Goal: Task Accomplishment & Management: Use online tool/utility

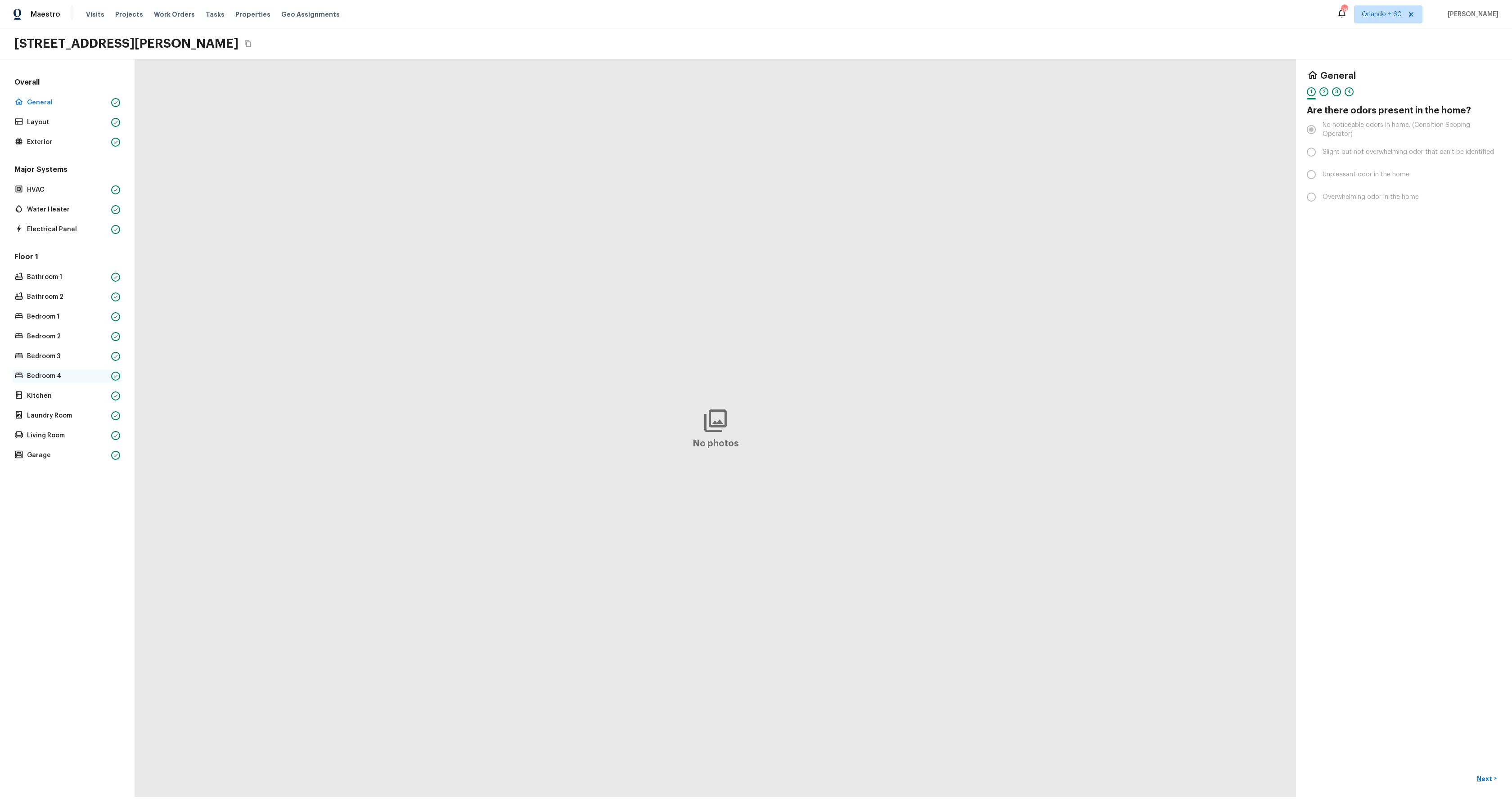
click at [49, 372] on p "Bedroom 4" at bounding box center [67, 376] width 80 height 9
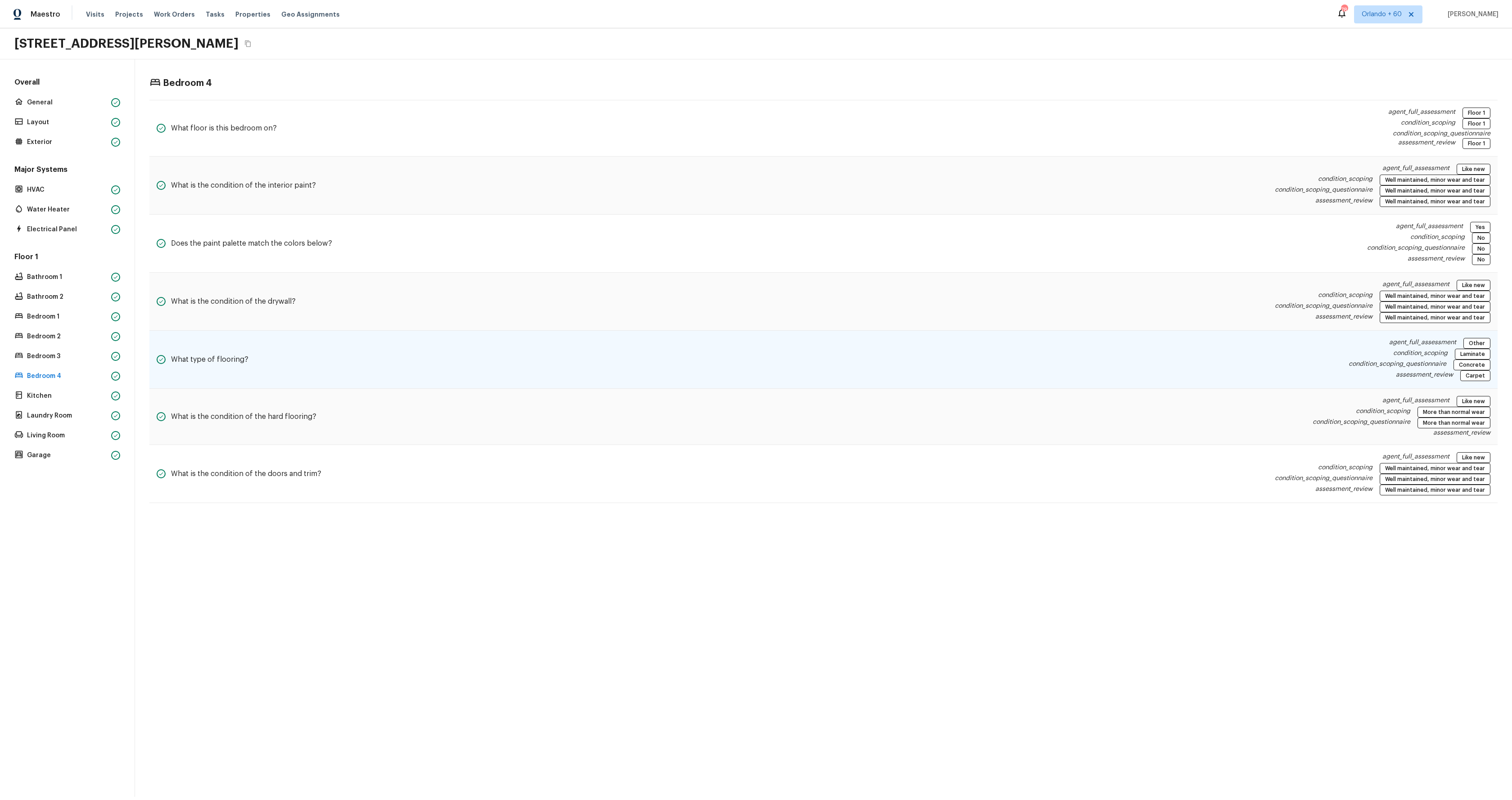
click at [1116, 368] on div "What type of flooring? agent_full_assessment Other condition_scoping Laminate c…" at bounding box center [824, 360] width 1348 height 58
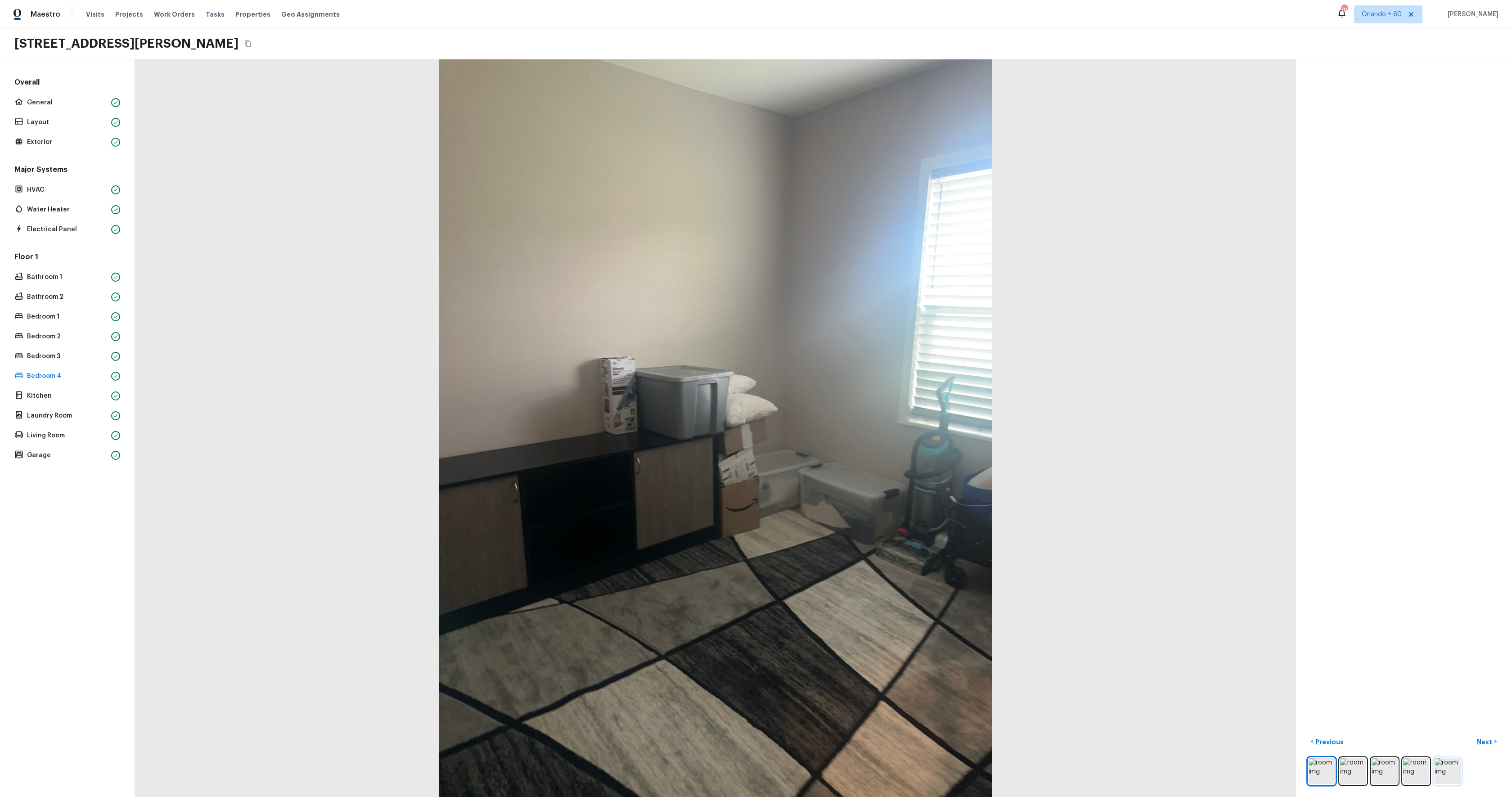
click at [1451, 771] on img at bounding box center [1447, 771] width 26 height 26
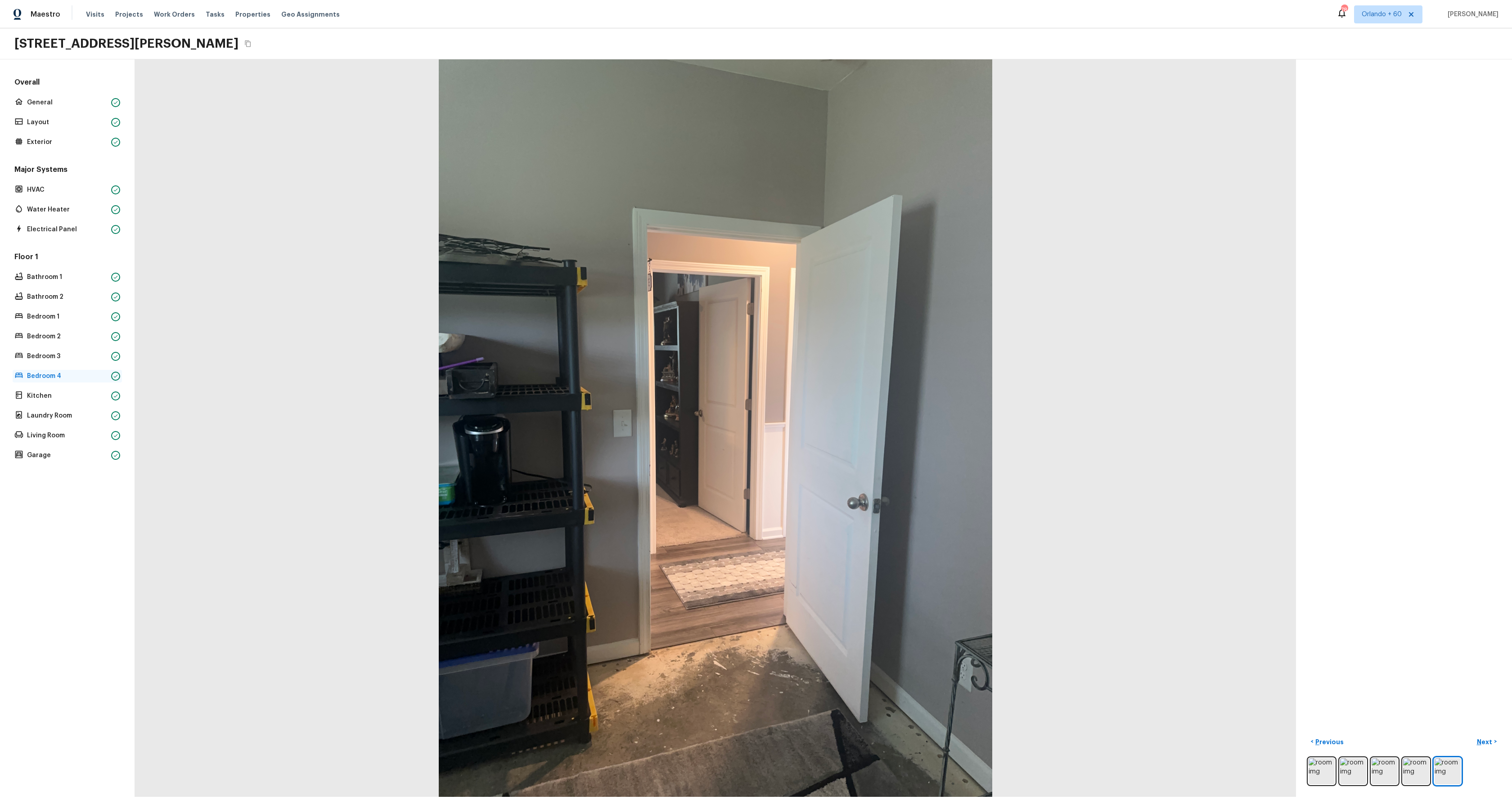
click at [43, 375] on p "Bedroom 4" at bounding box center [67, 376] width 80 height 9
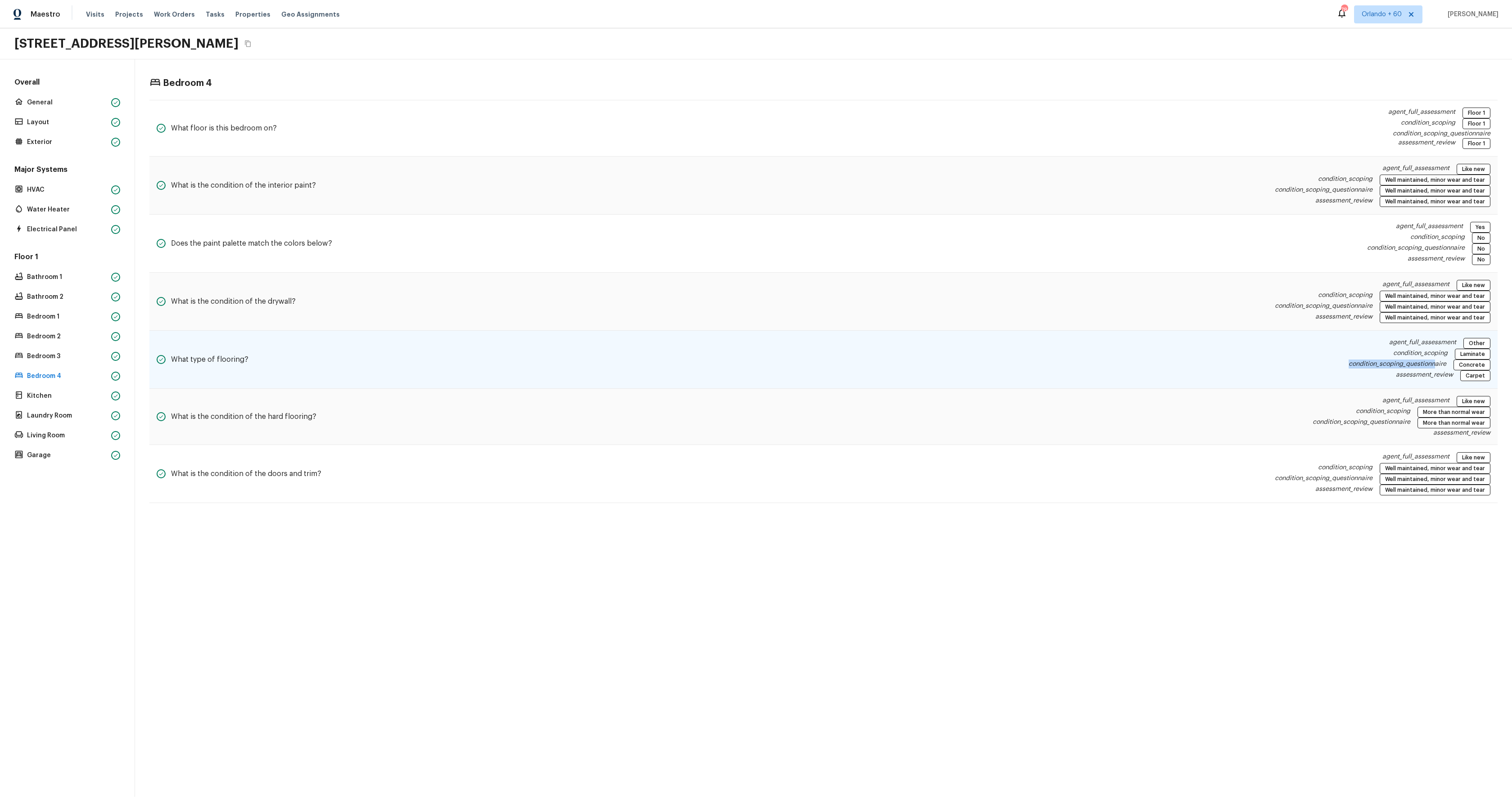
drag, startPoint x: 1352, startPoint y: 364, endPoint x: 1437, endPoint y: 364, distance: 85.0
click at [1437, 364] on p "condition_scoping_questionnaire" at bounding box center [1398, 365] width 97 height 11
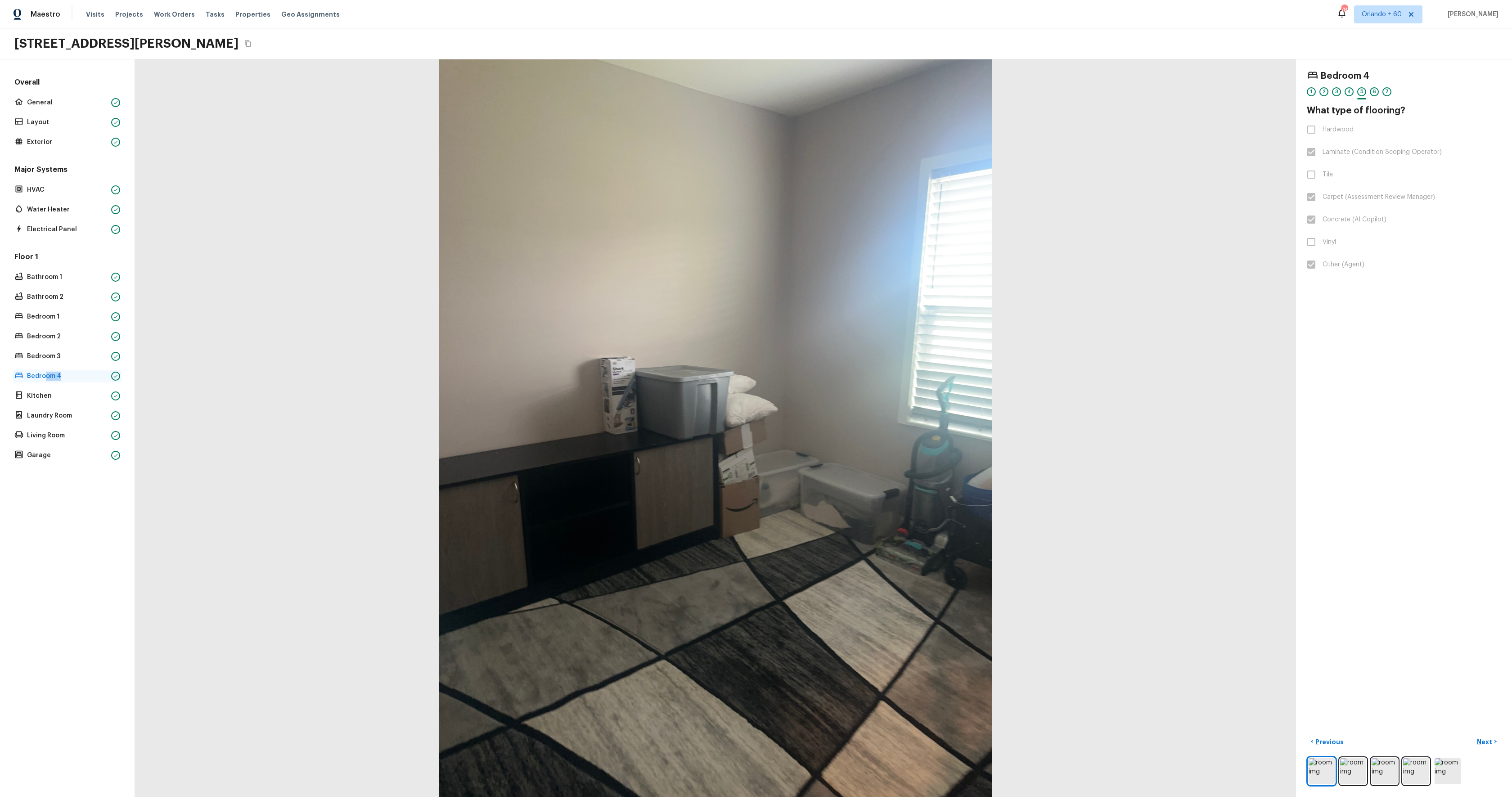
click at [46, 381] on div "Bedroom 4" at bounding box center [67, 376] width 109 height 12
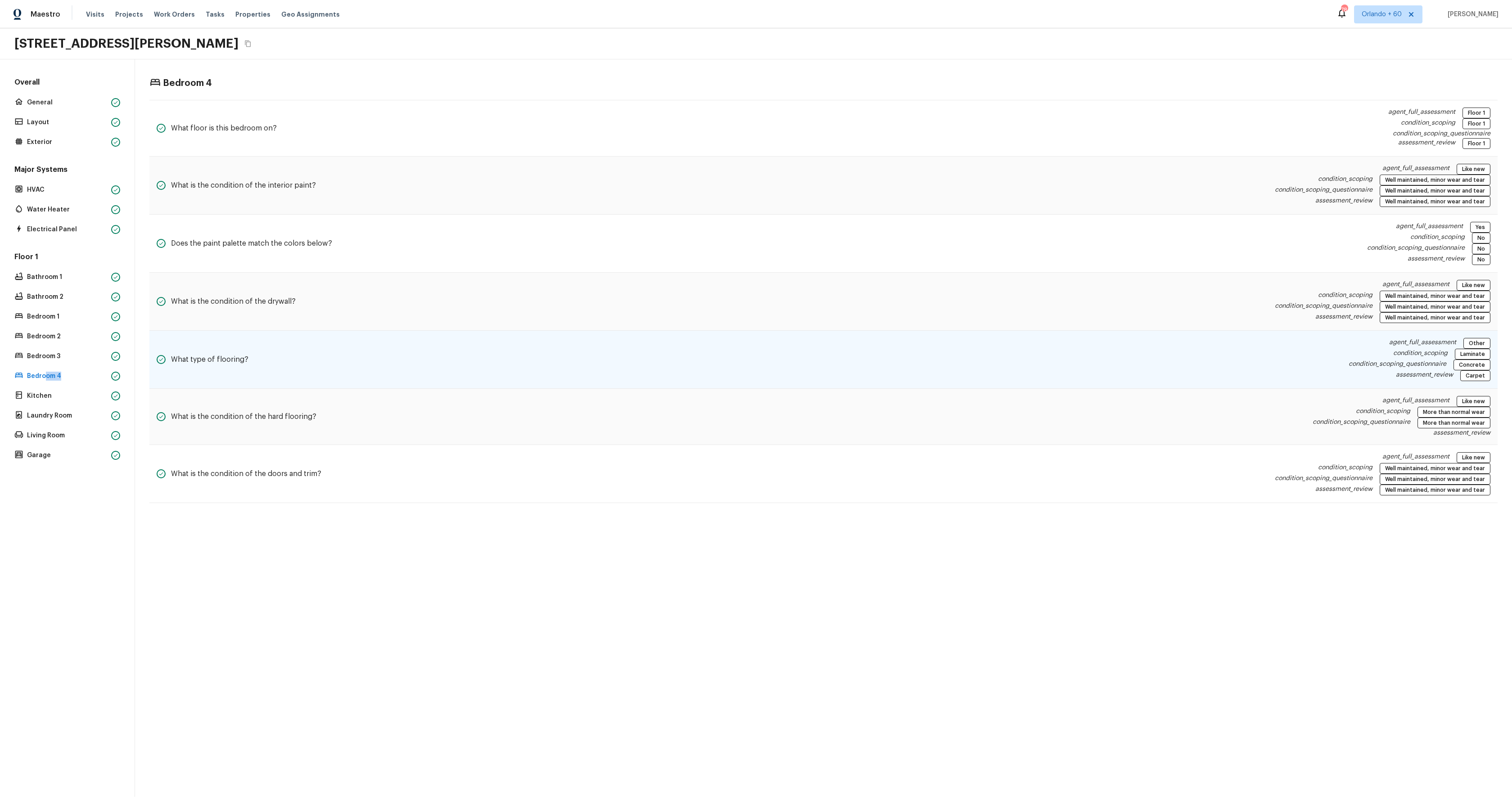
click at [1294, 356] on div "What type of flooring? agent_full_assessment Other condition_scoping Laminate c…" at bounding box center [824, 360] width 1348 height 58
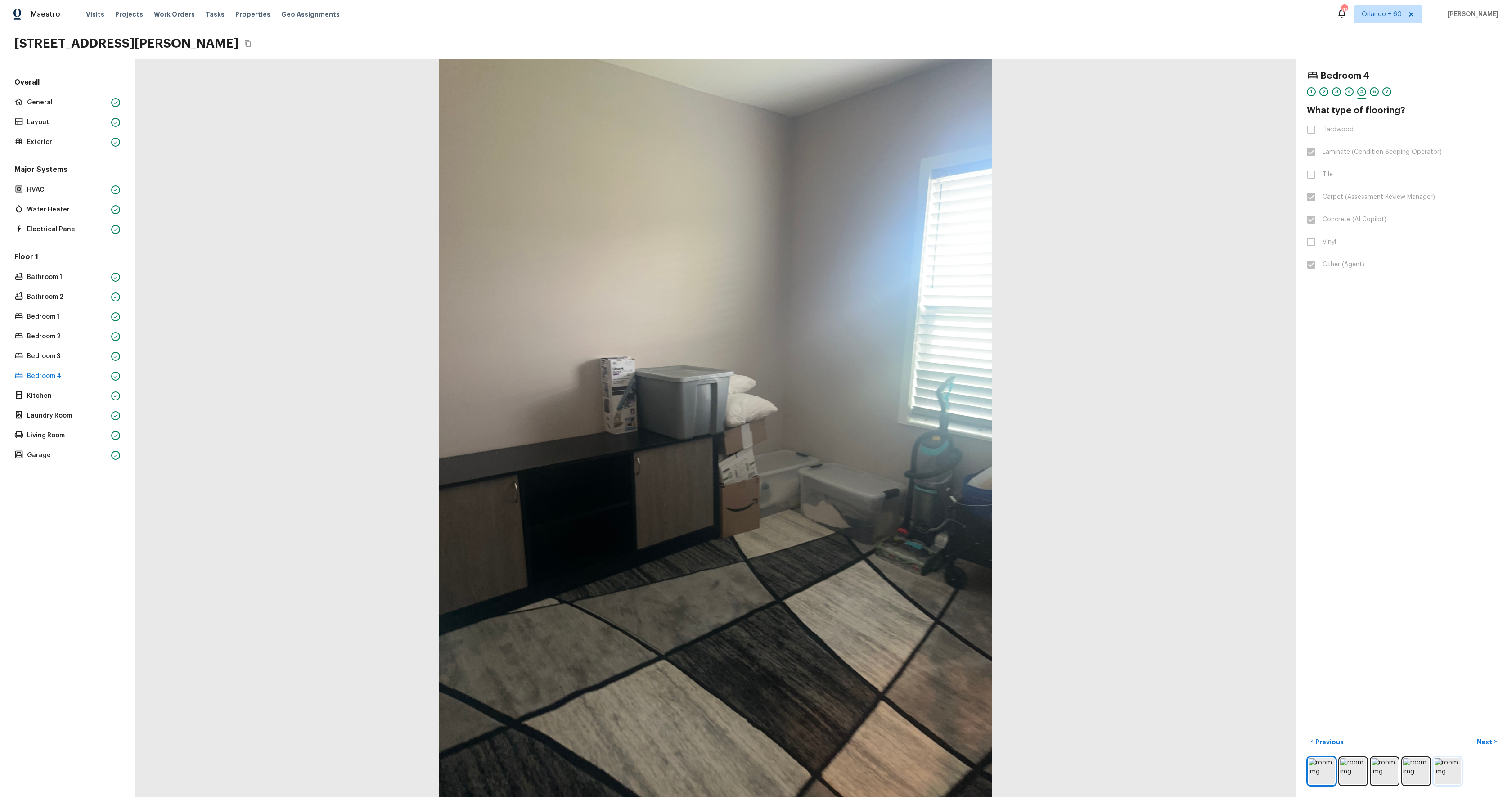
click at [1453, 778] on img at bounding box center [1447, 771] width 26 height 26
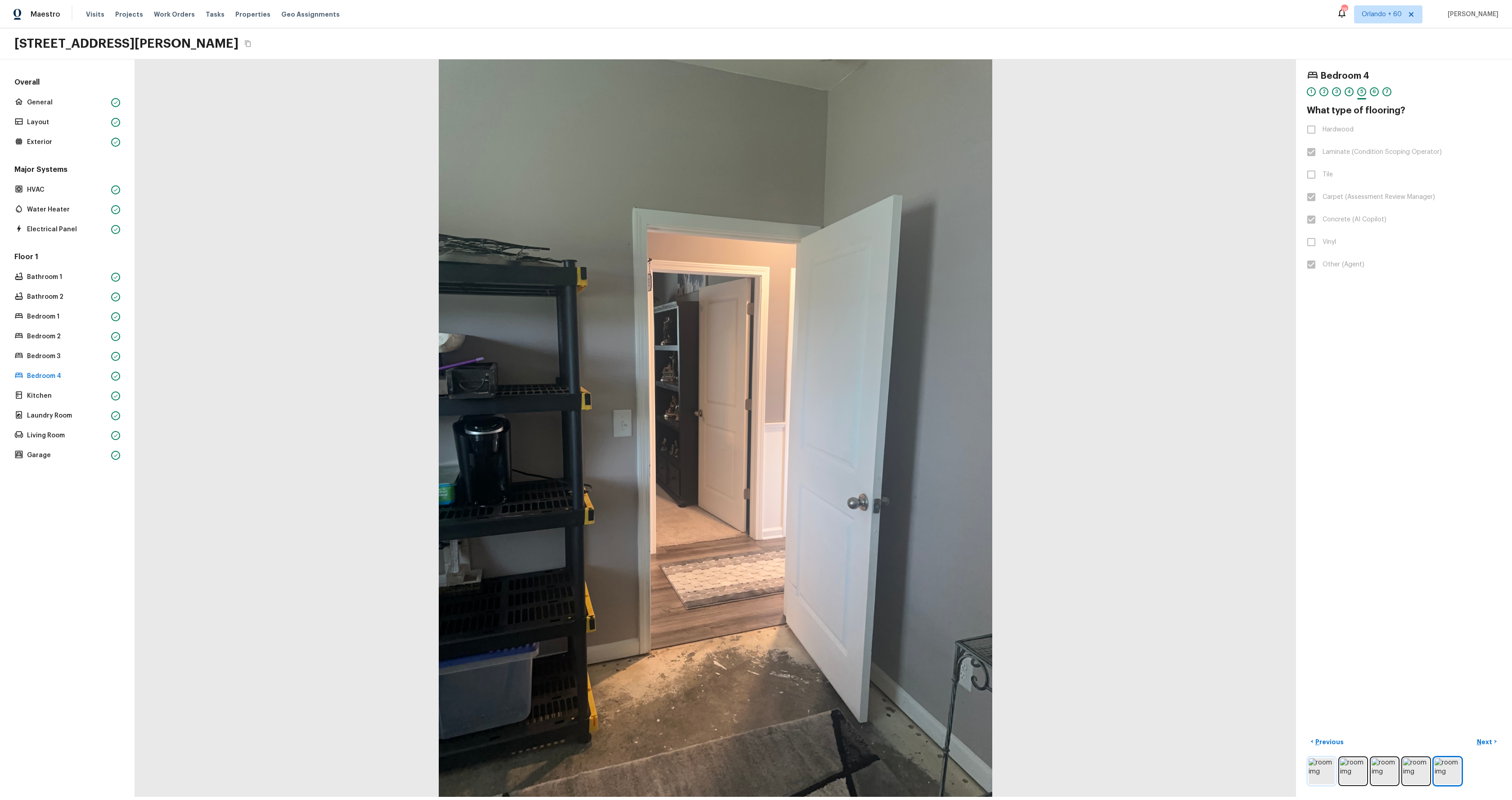
click at [1311, 772] on img at bounding box center [1321, 771] width 26 height 26
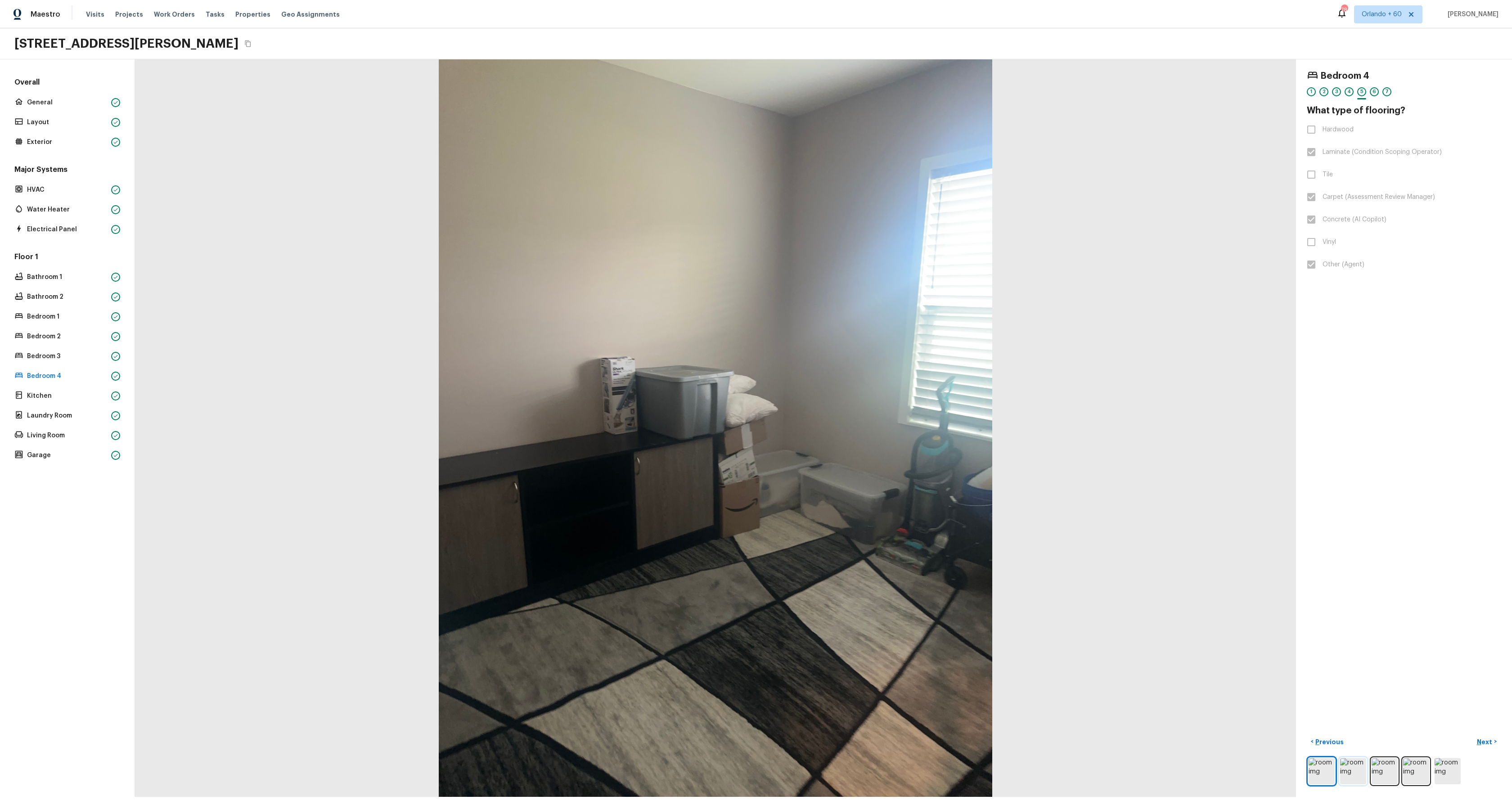
click at [1353, 771] on img at bounding box center [1353, 771] width 26 height 26
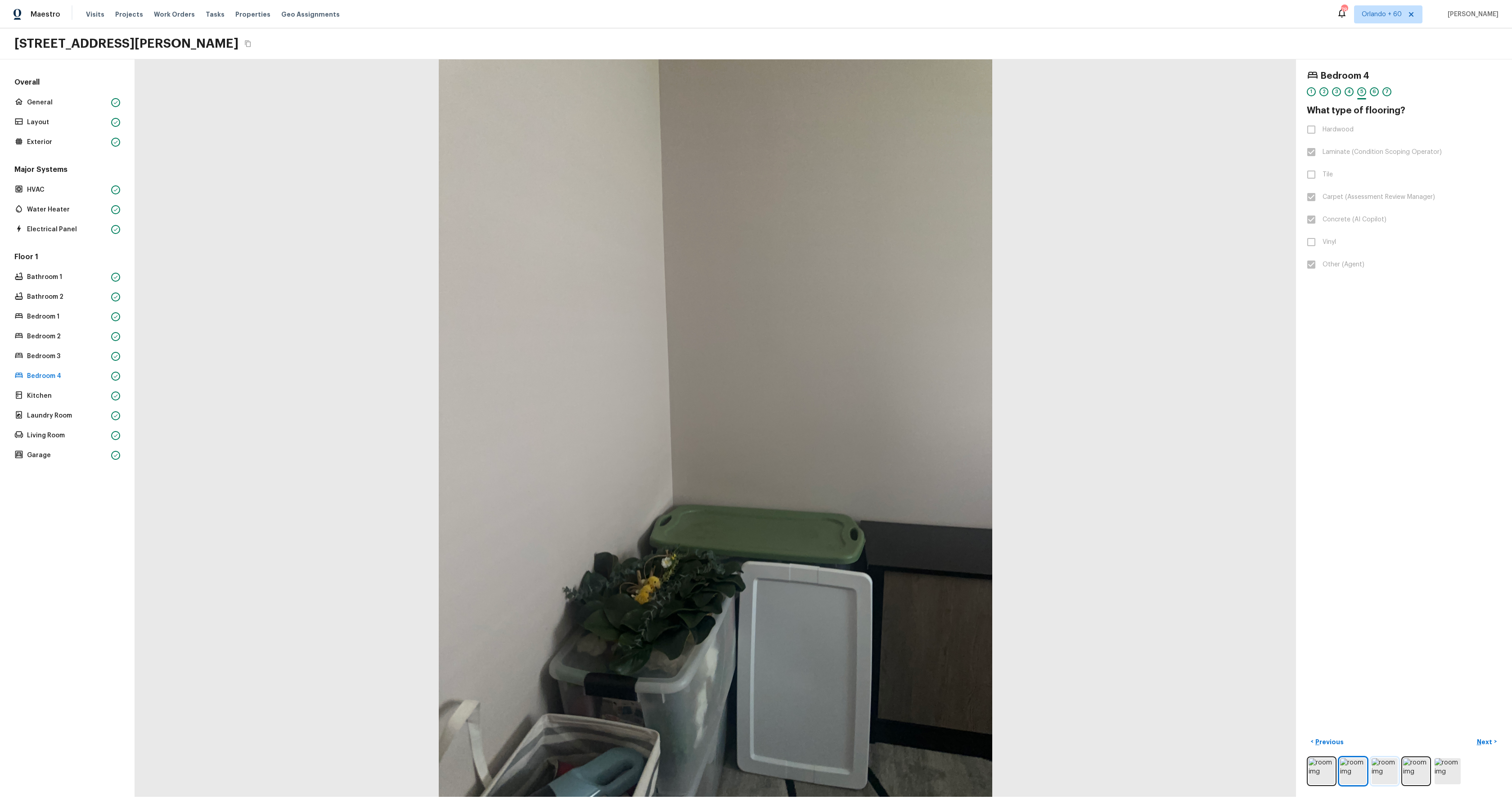
click at [1376, 777] on img at bounding box center [1385, 771] width 26 height 26
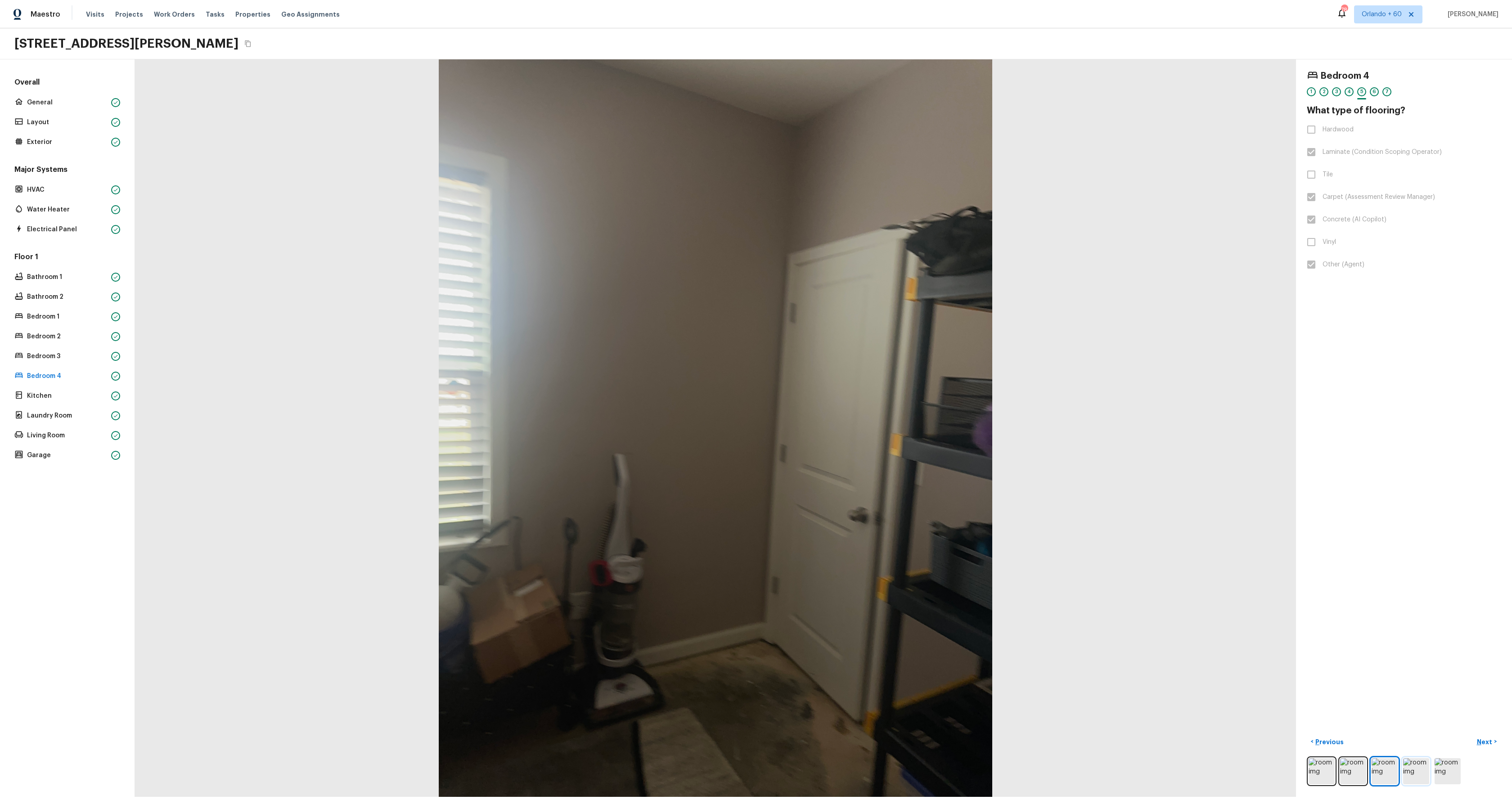
click at [1407, 773] on img at bounding box center [1416, 771] width 26 height 26
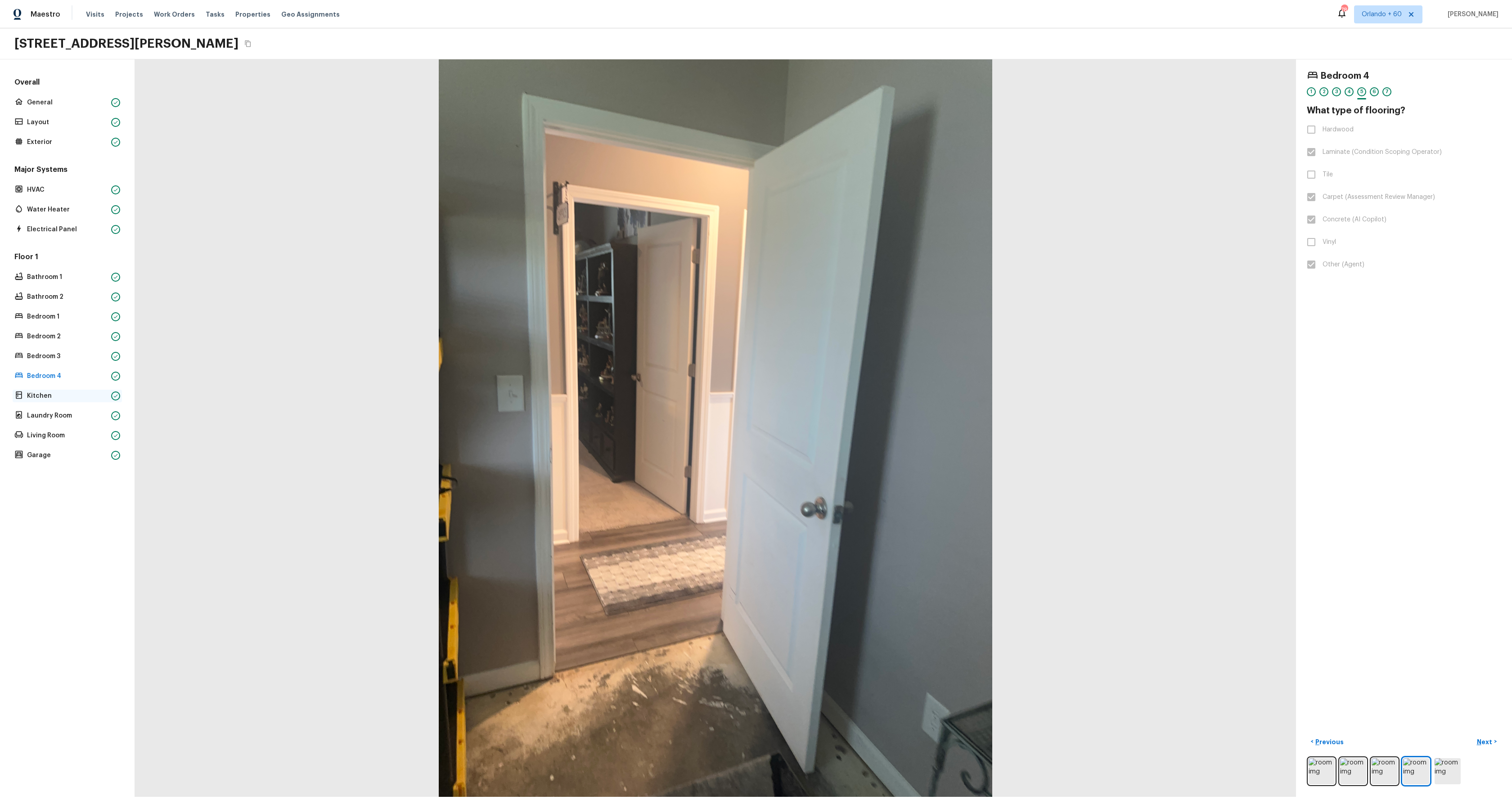
click at [32, 396] on p "Kitchen" at bounding box center [67, 396] width 80 height 9
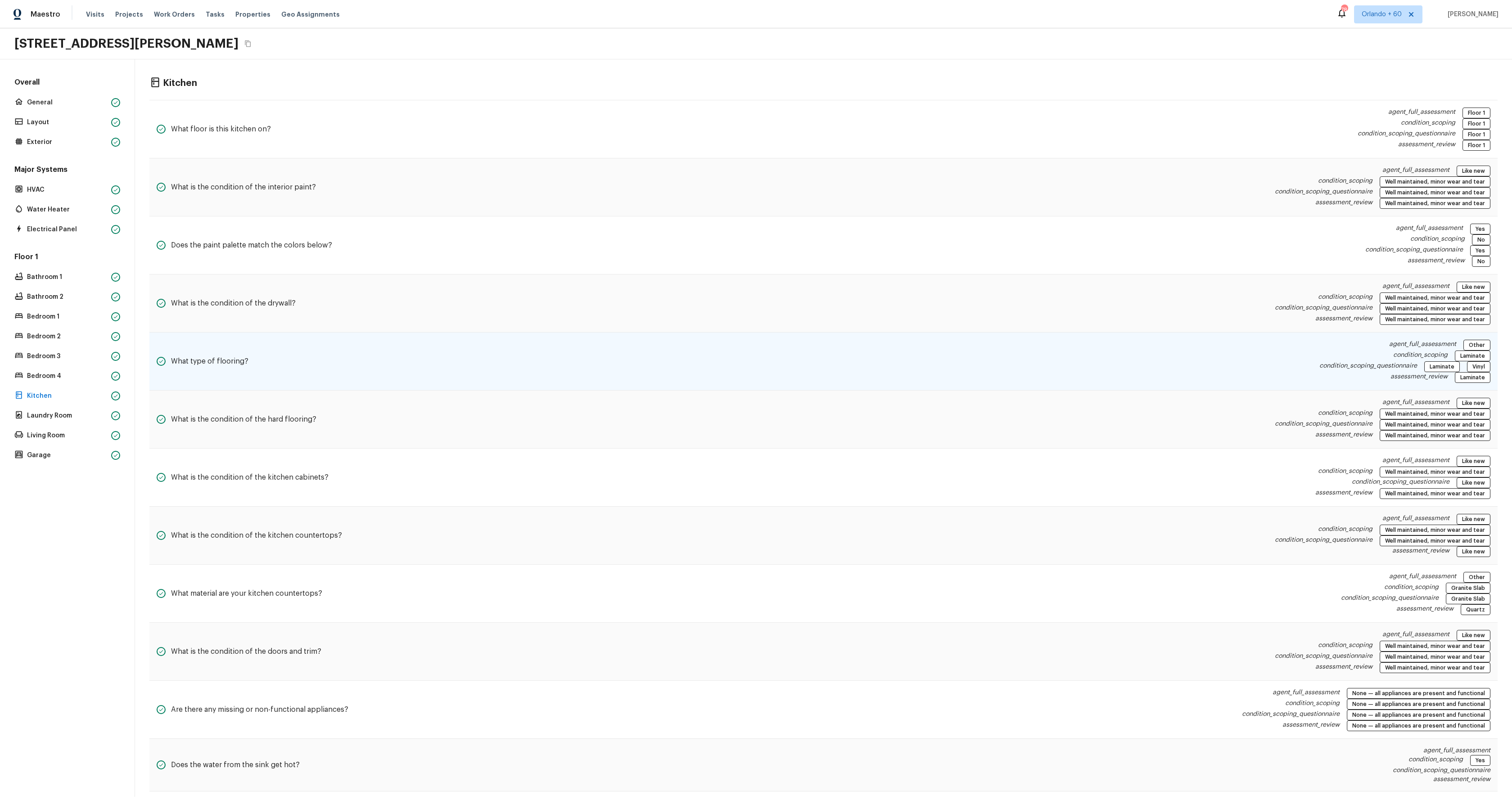
click at [1115, 356] on div "What type of flooring? agent_full_assessment Other condition_scoping Laminate c…" at bounding box center [824, 362] width 1348 height 58
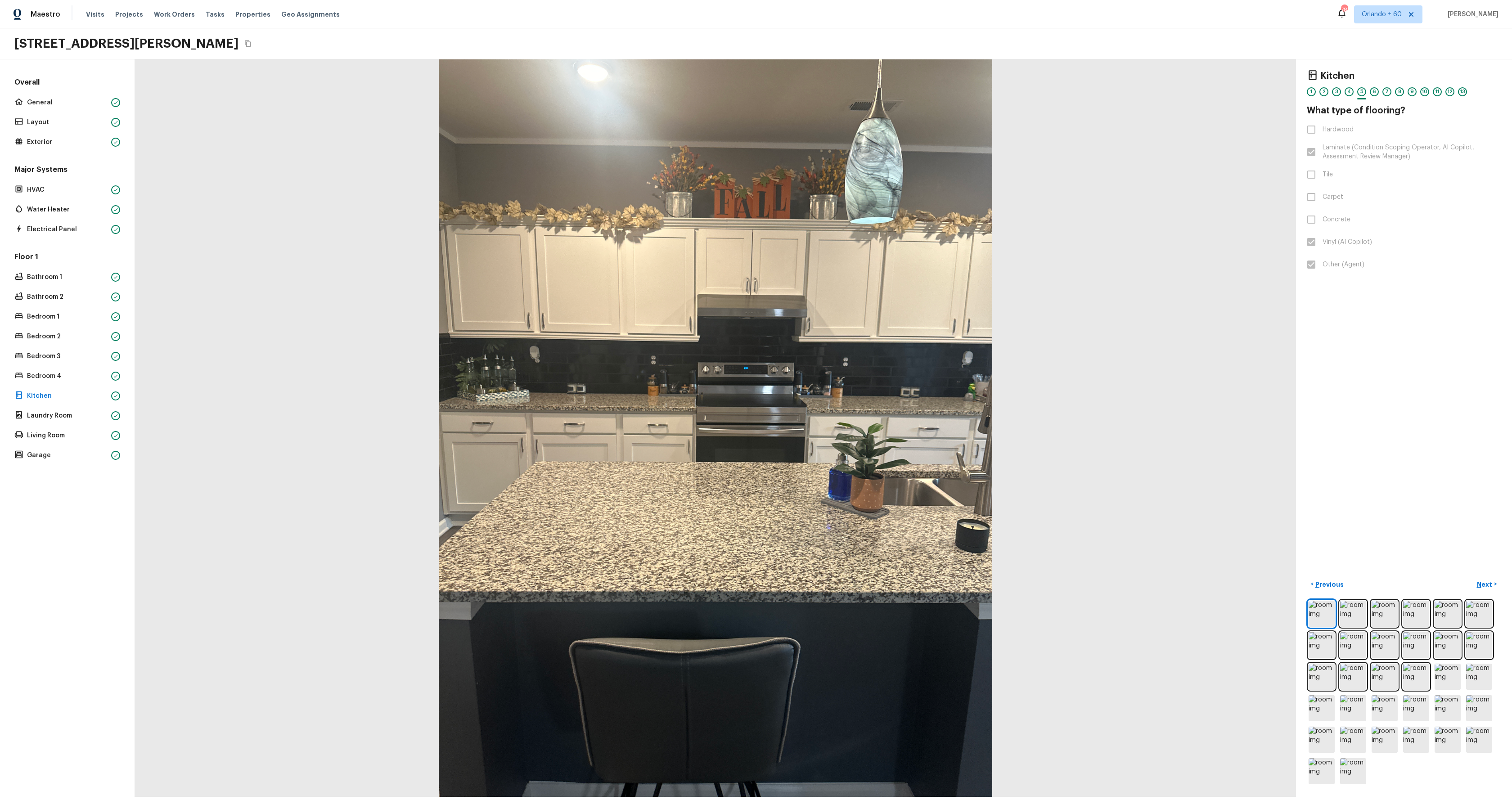
click at [39, 383] on div "Floor 1 Bathroom 1 Bathroom 2 Bedroom 1 Bedroom 2 Bedroom 3 Bedroom 4 Kitchen L…" at bounding box center [67, 356] width 109 height 210
drag, startPoint x: 43, startPoint y: 378, endPoint x: 50, endPoint y: 376, distance: 7.3
click at [43, 378] on p "Bedroom 4" at bounding box center [67, 376] width 80 height 9
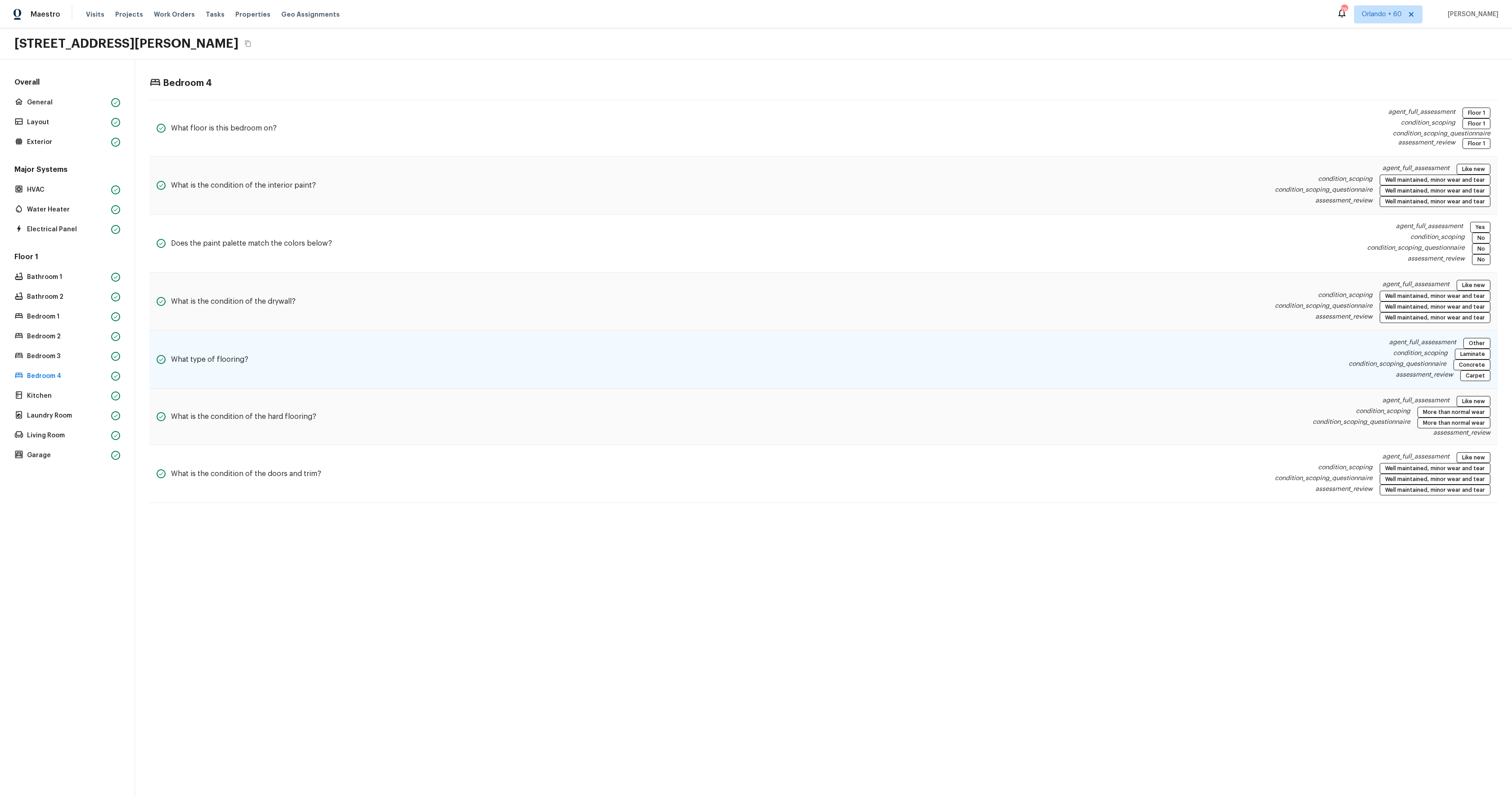
click at [1015, 375] on div "What type of flooring? agent_full_assessment Other condition_scoping Laminate c…" at bounding box center [824, 360] width 1348 height 58
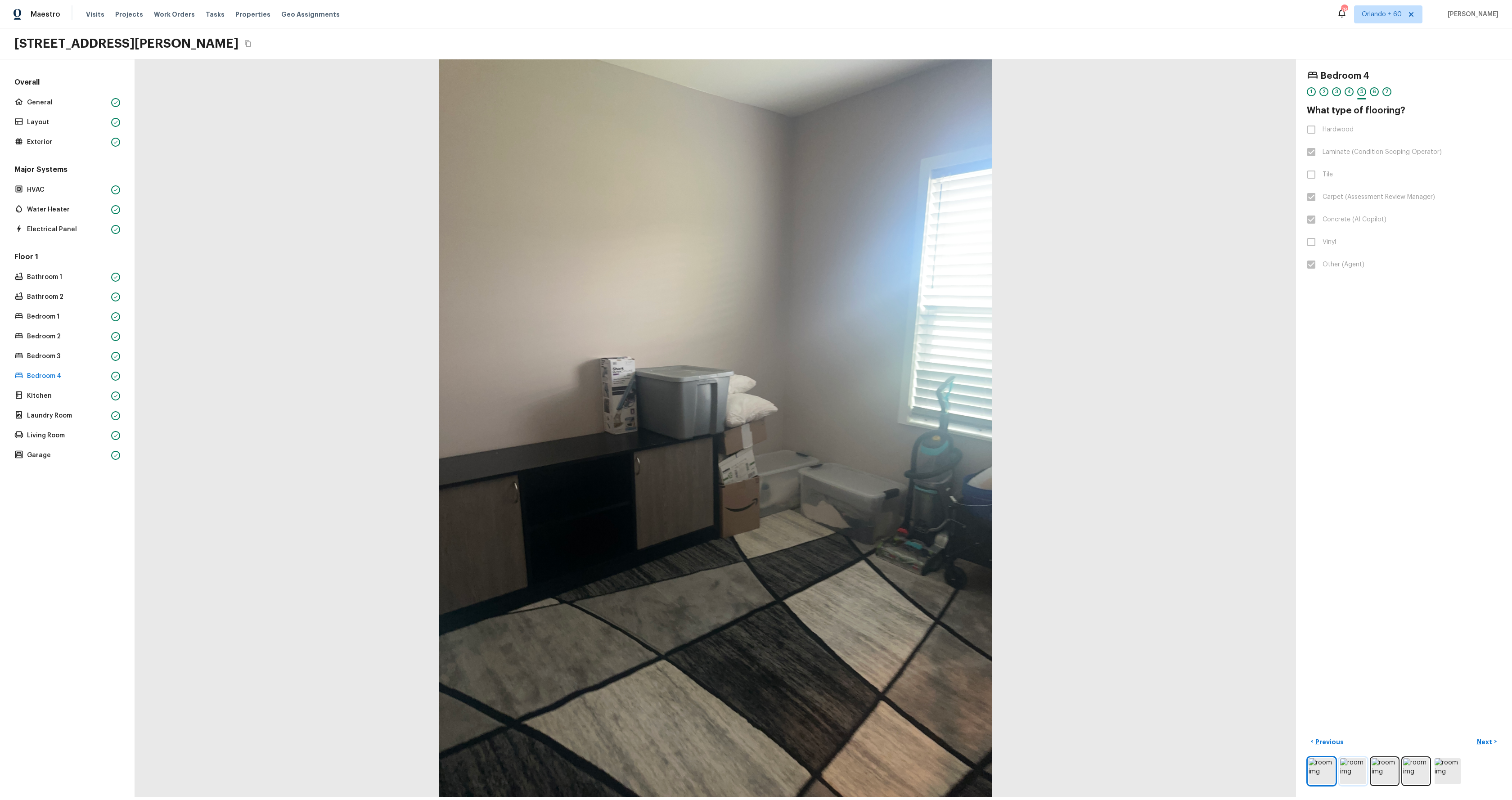
click at [1347, 773] on img at bounding box center [1353, 771] width 26 height 26
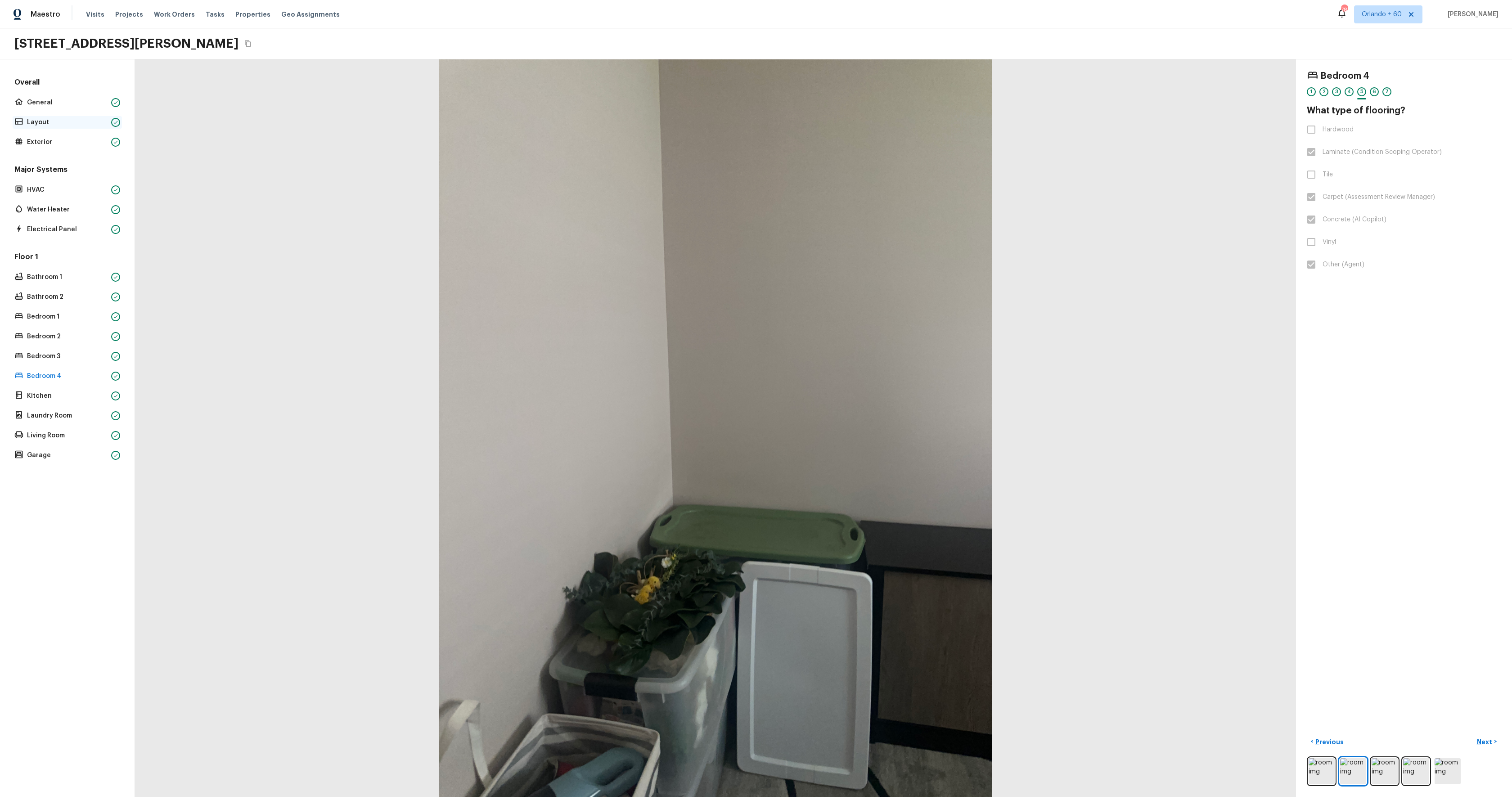
click at [42, 123] on p "Layout" at bounding box center [67, 122] width 80 height 9
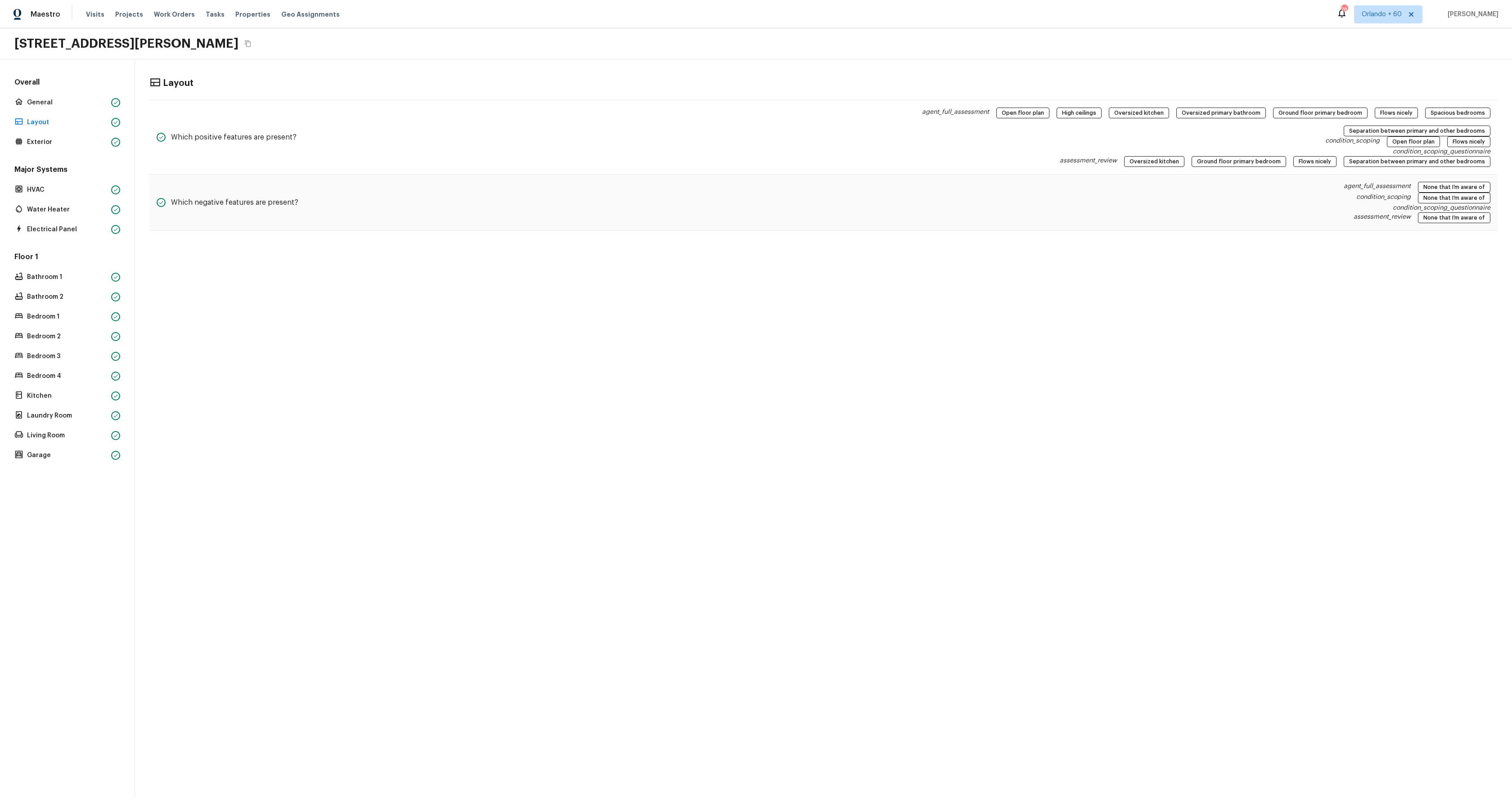
click at [55, 221] on div "Major Systems HVAC Water Heater Electrical Panel" at bounding box center [67, 200] width 109 height 71
click at [55, 226] on p "Electrical Panel" at bounding box center [67, 229] width 80 height 9
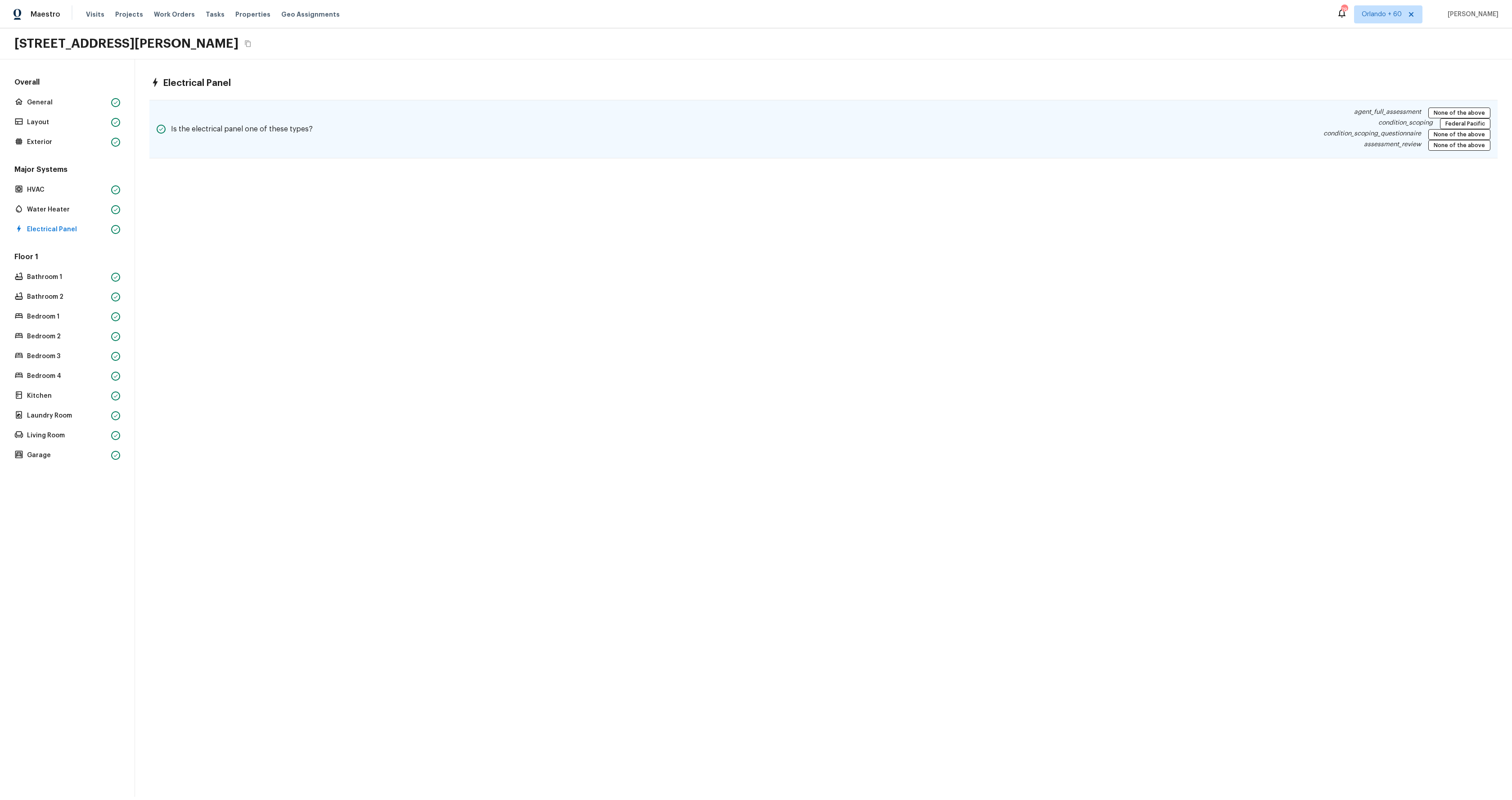
click at [560, 135] on div "Is the electrical panel one of these types? agent_full_assessment None of the a…" at bounding box center [824, 129] width 1348 height 59
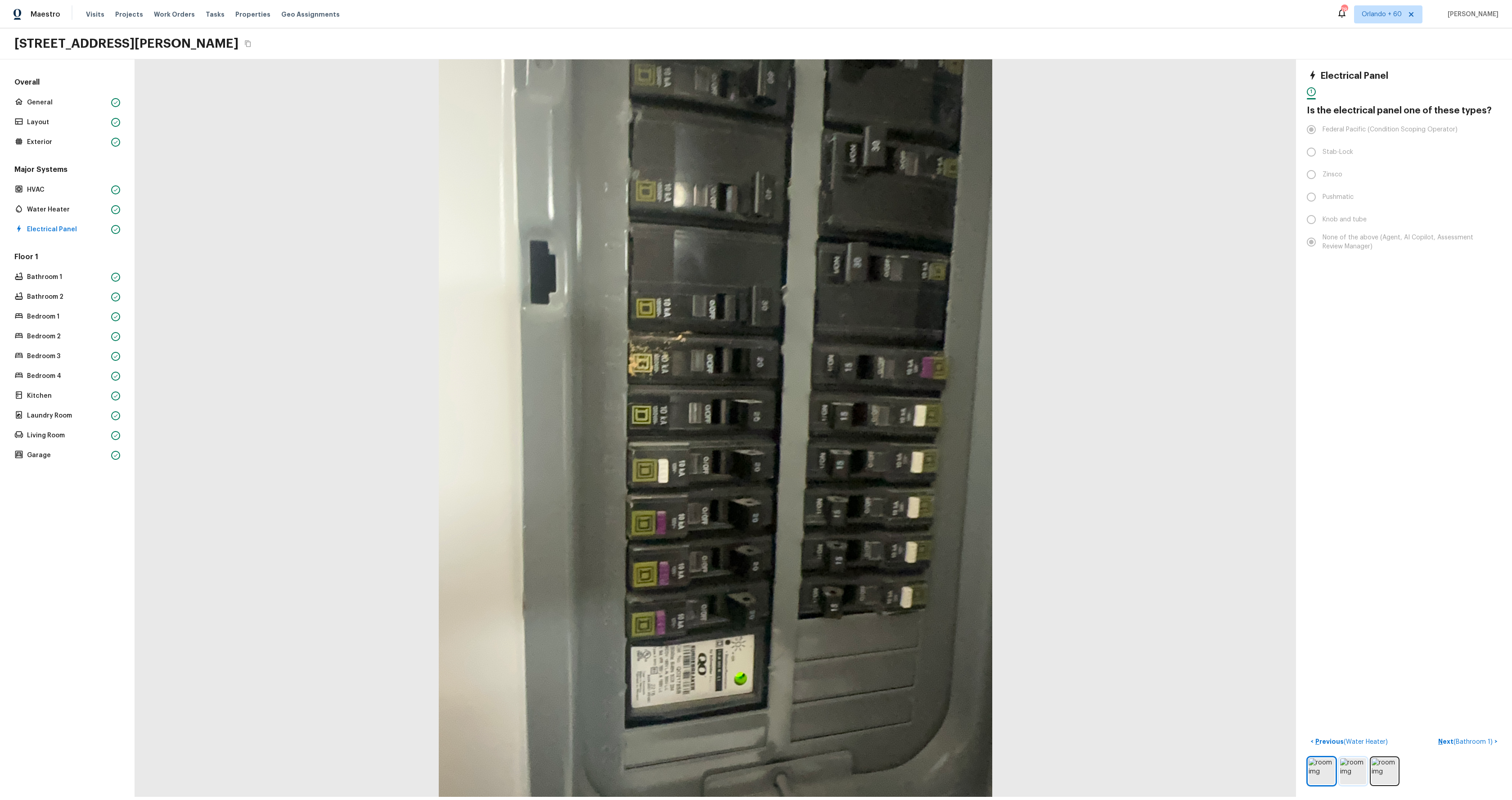
click at [1353, 771] on img at bounding box center [1353, 771] width 26 height 26
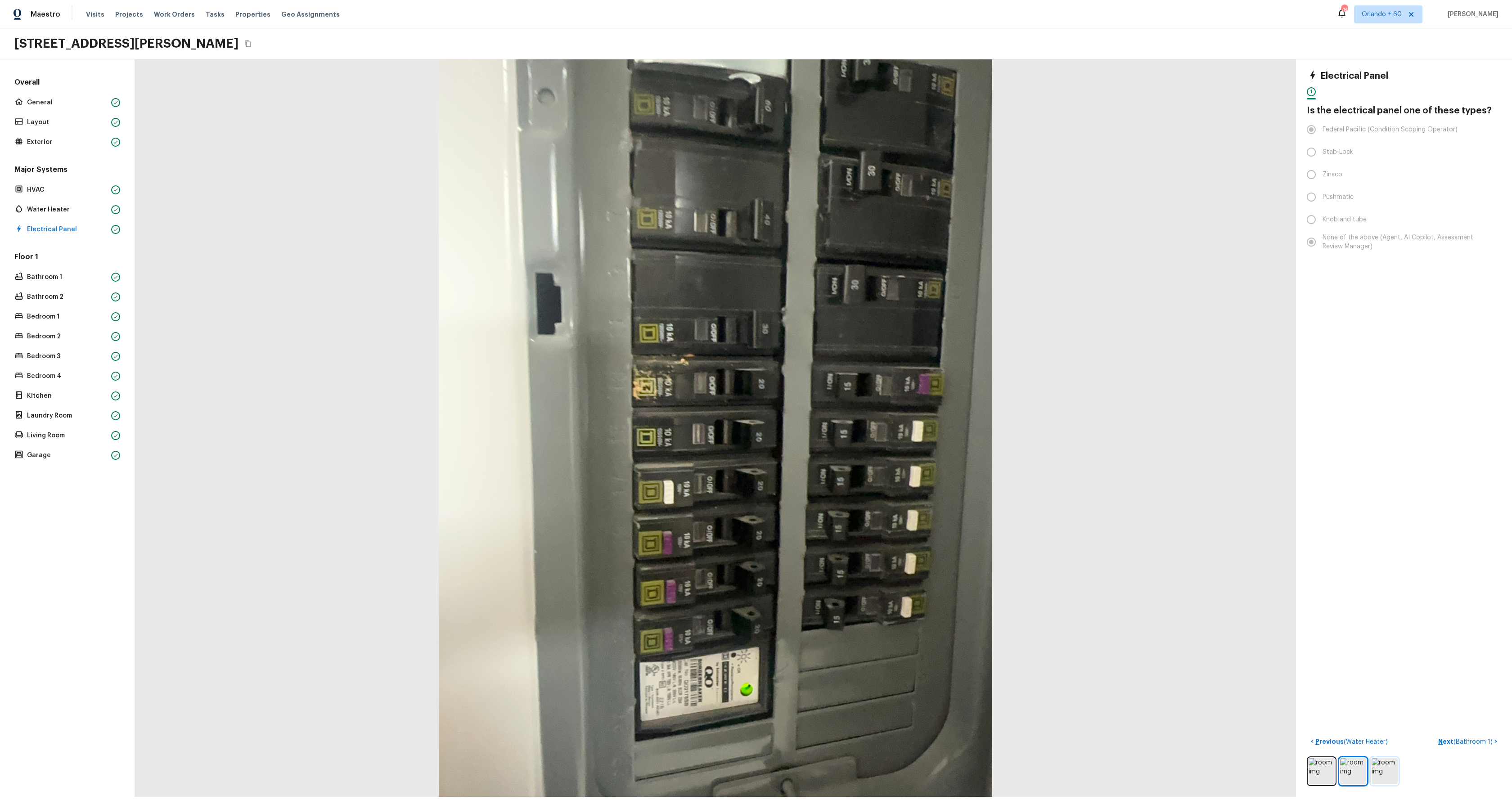
click at [1389, 772] on img at bounding box center [1385, 771] width 26 height 26
